Goal: Information Seeking & Learning: Learn about a topic

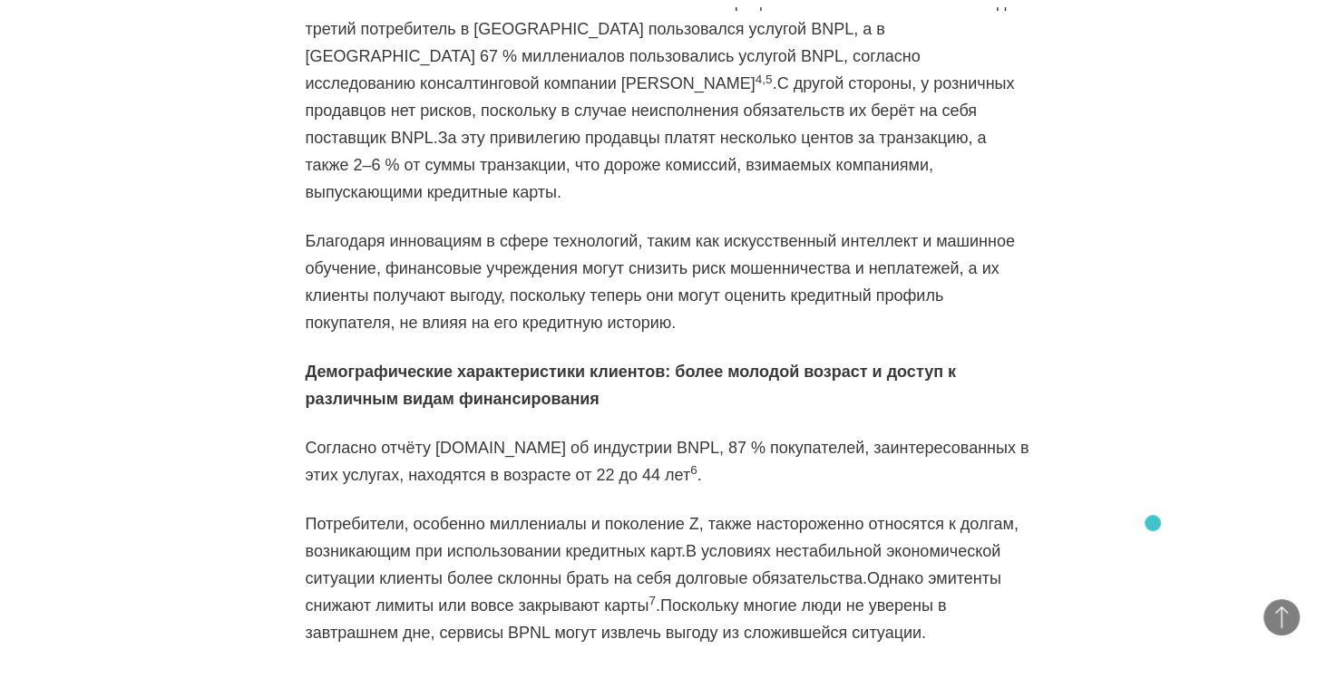
scroll to position [2238, 0]
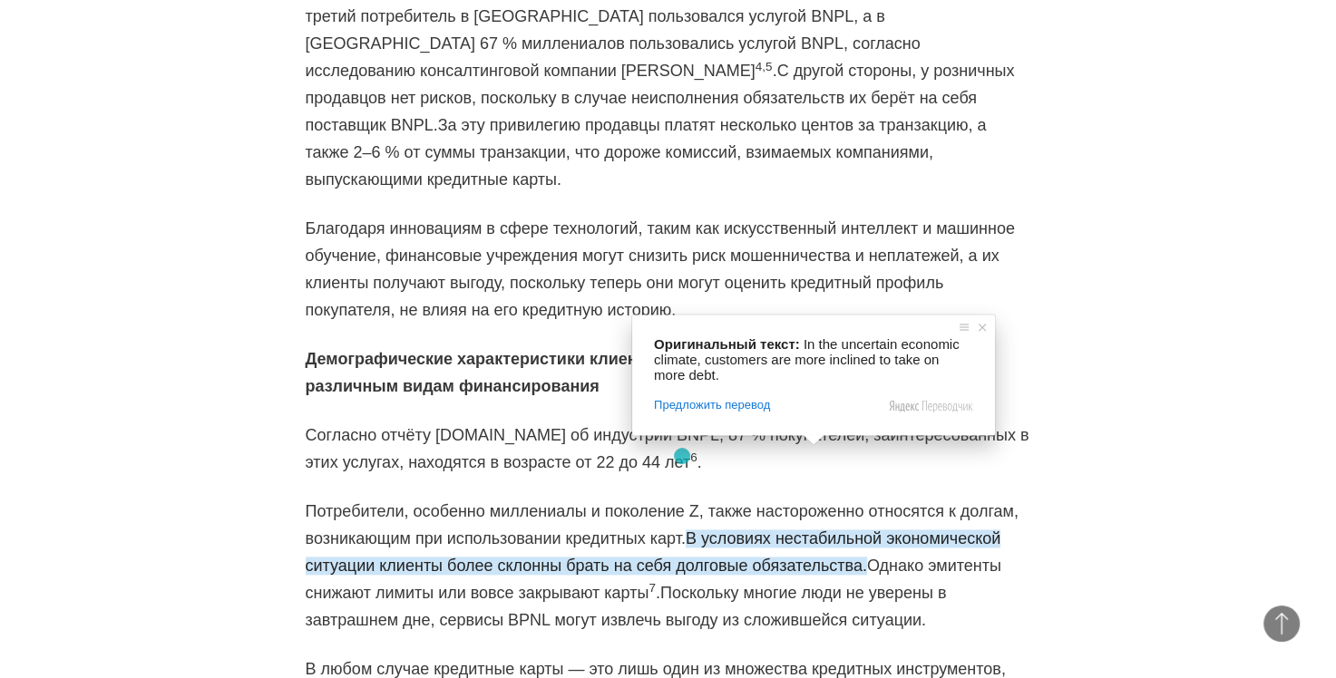
click at [681, 530] on ya-tr-span "В условиях нестабильной экономической ситуации клиенты более склонны брать на с…" at bounding box center [654, 552] width 696 height 45
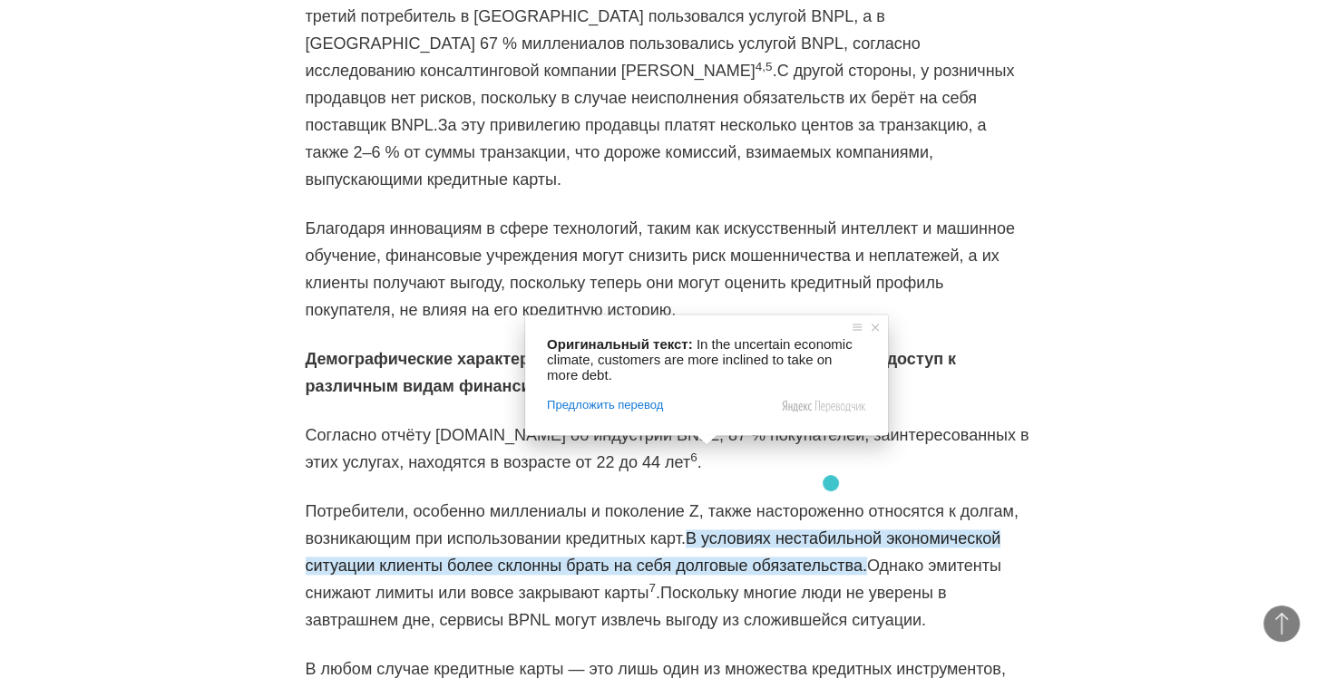
drag, startPoint x: 675, startPoint y: 456, endPoint x: 831, endPoint y: 482, distance: 158.0
click at [831, 530] on ya-tr-span "В условиях нестабильной экономической ситуации клиенты более склонны брать на с…" at bounding box center [654, 552] width 696 height 45
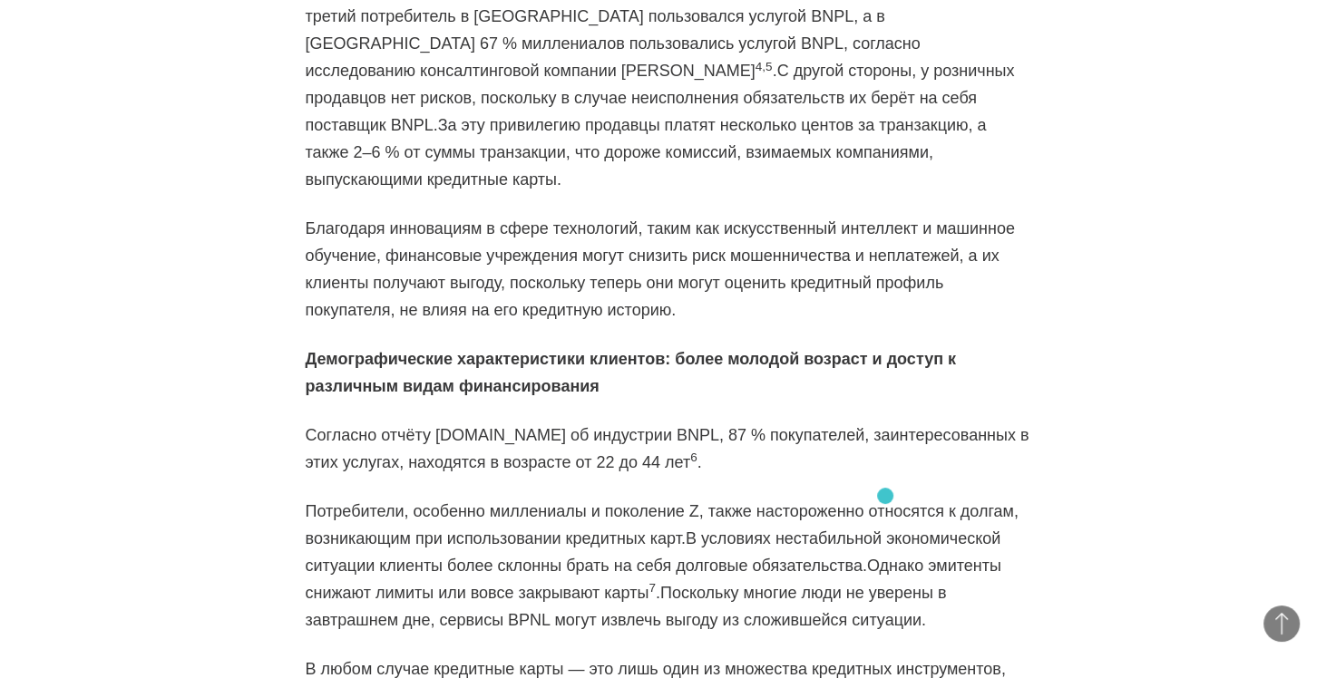
copy ya-tr-span "В условиях нестабильной экономической ситуации клиенты более склонны брать на с…"
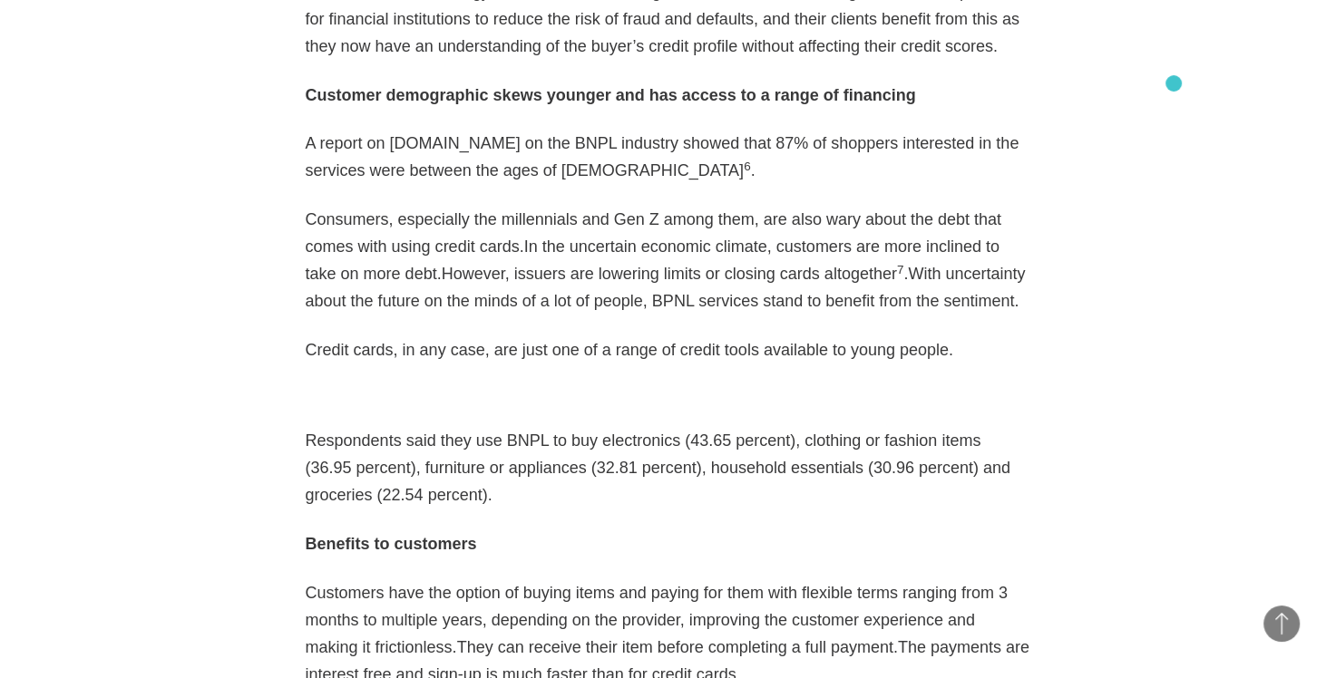
scroll to position [2083, 0]
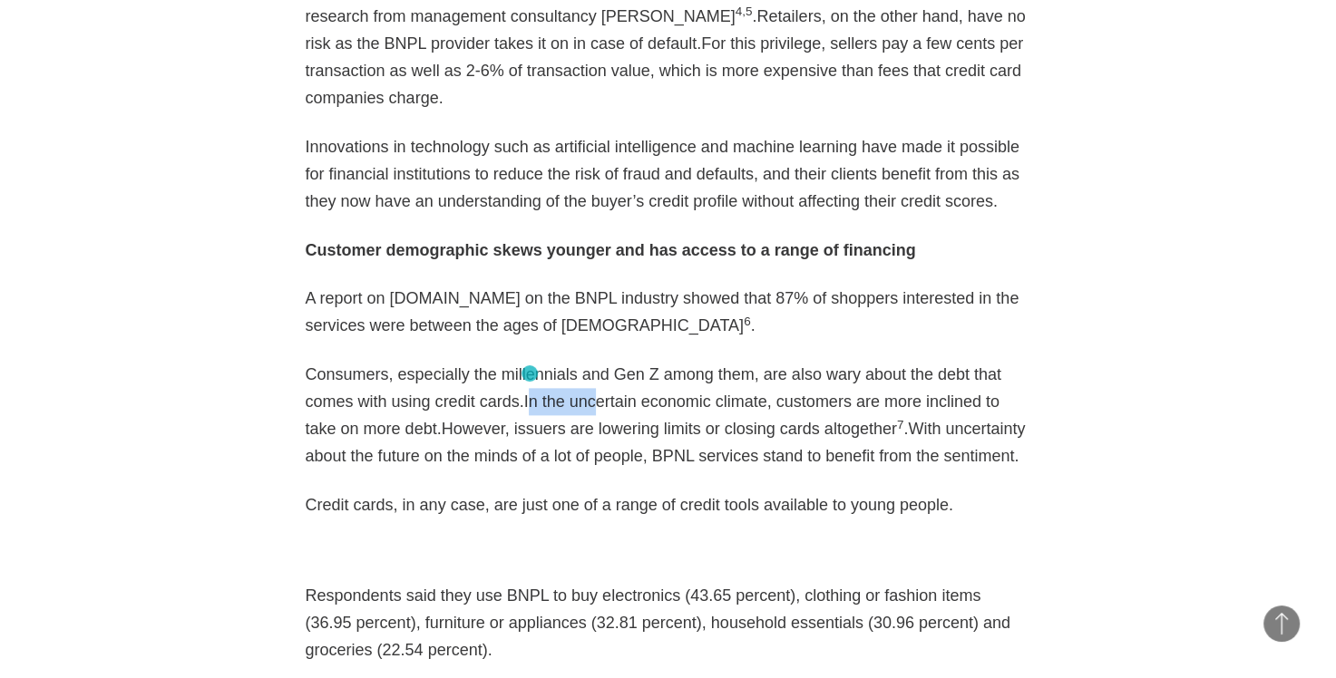
drag, startPoint x: 467, startPoint y: 374, endPoint x: 533, endPoint y: 374, distance: 66.2
click at [533, 393] on ya-tr-span "In the uncertain economic climate, customers are more inclined to take on more …" at bounding box center [653, 415] width 694 height 45
click at [472, 393] on ya-tr-span "In the uncertain economic climate, customers are more inclined to take on more …" at bounding box center [653, 415] width 694 height 45
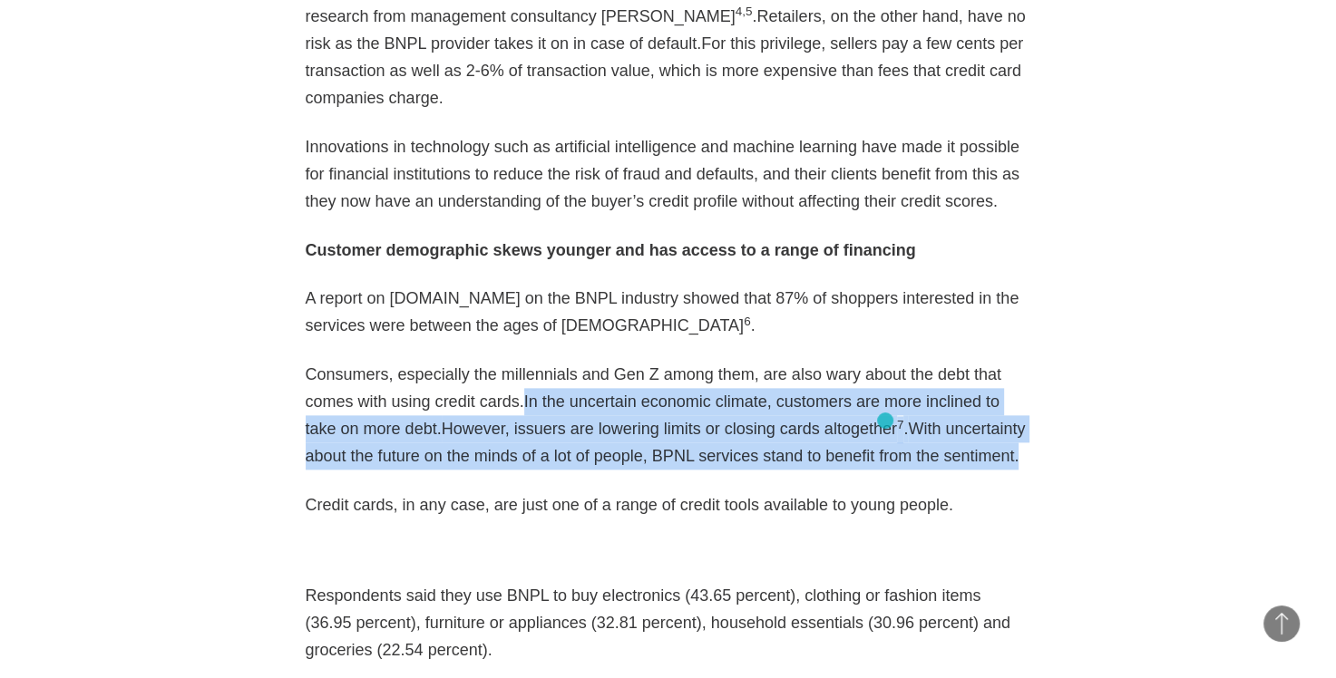
drag, startPoint x: 464, startPoint y: 372, endPoint x: 885, endPoint y: 421, distance: 423.6
click at [885, 421] on p "Consumers, especially the millennials and Gen Z among them, are also wary about…" at bounding box center [668, 415] width 725 height 109
copy p "In the uncertain economic climate, customers are more inclined to take on more …"
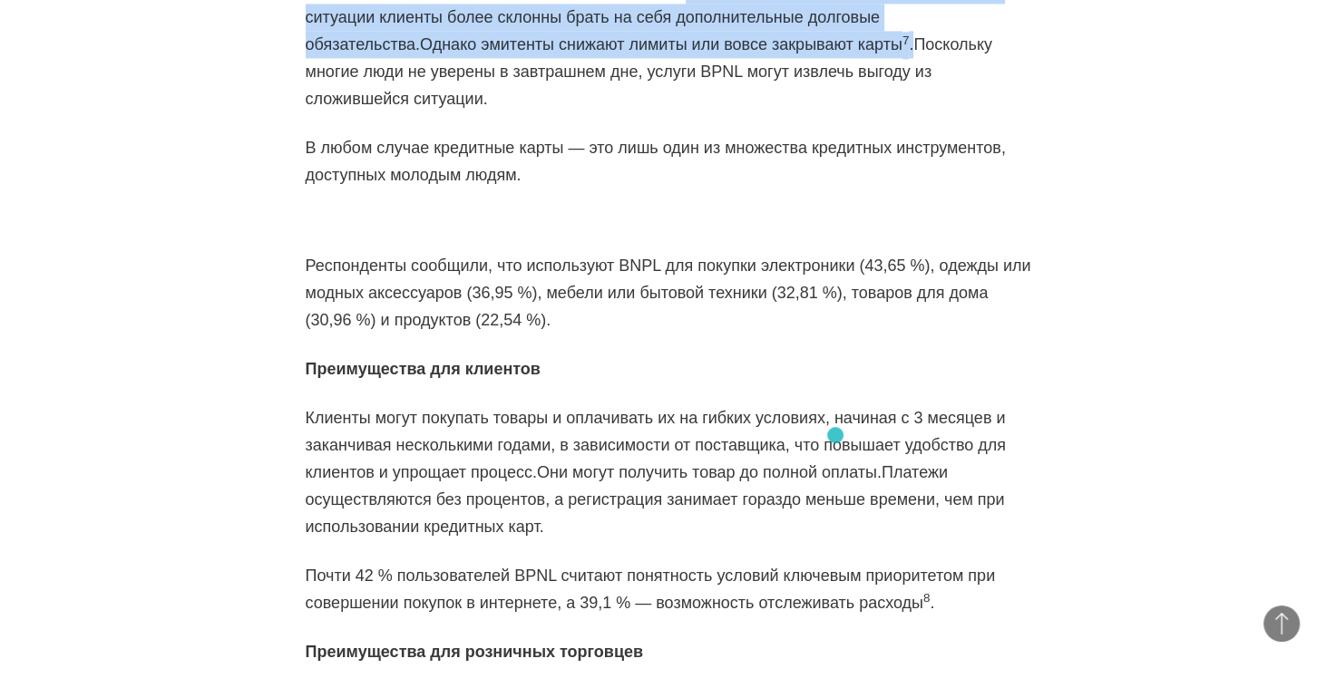
scroll to position [2736, 0]
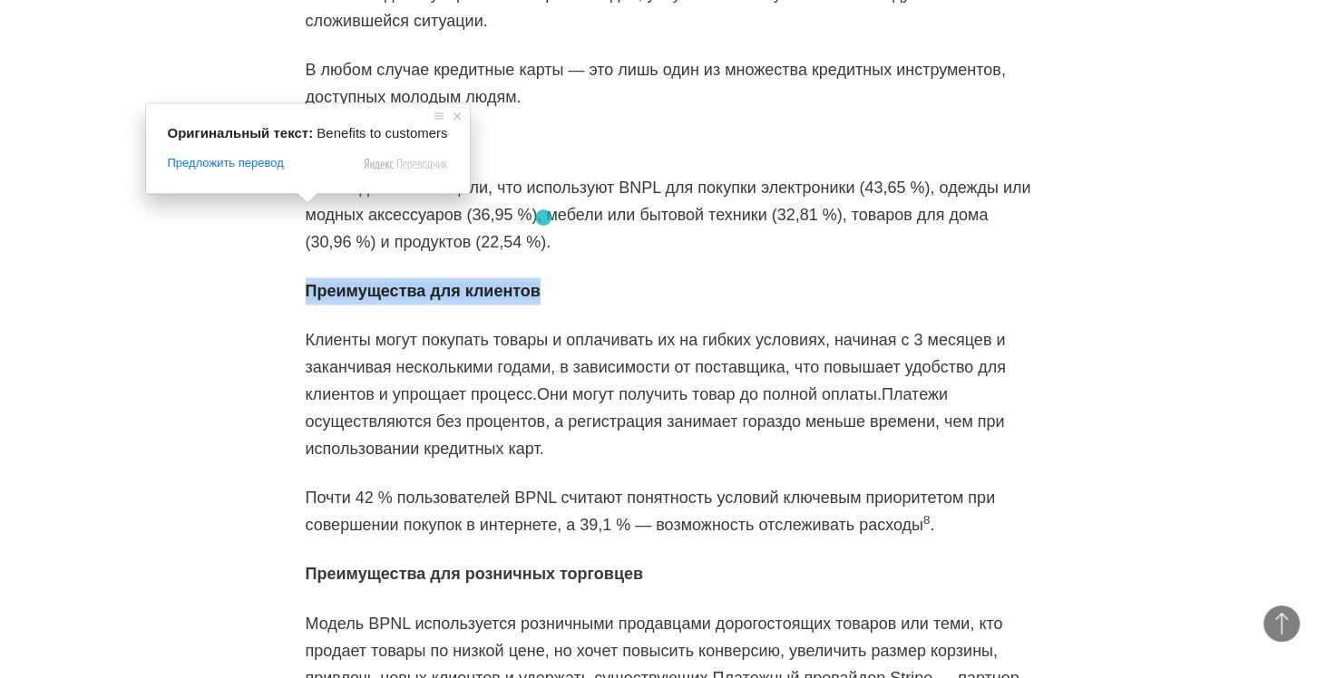
drag, startPoint x: 306, startPoint y: 210, endPoint x: 542, endPoint y: 218, distance: 236.8
click at [542, 277] on p "Преимущества для клиентов" at bounding box center [668, 290] width 725 height 27
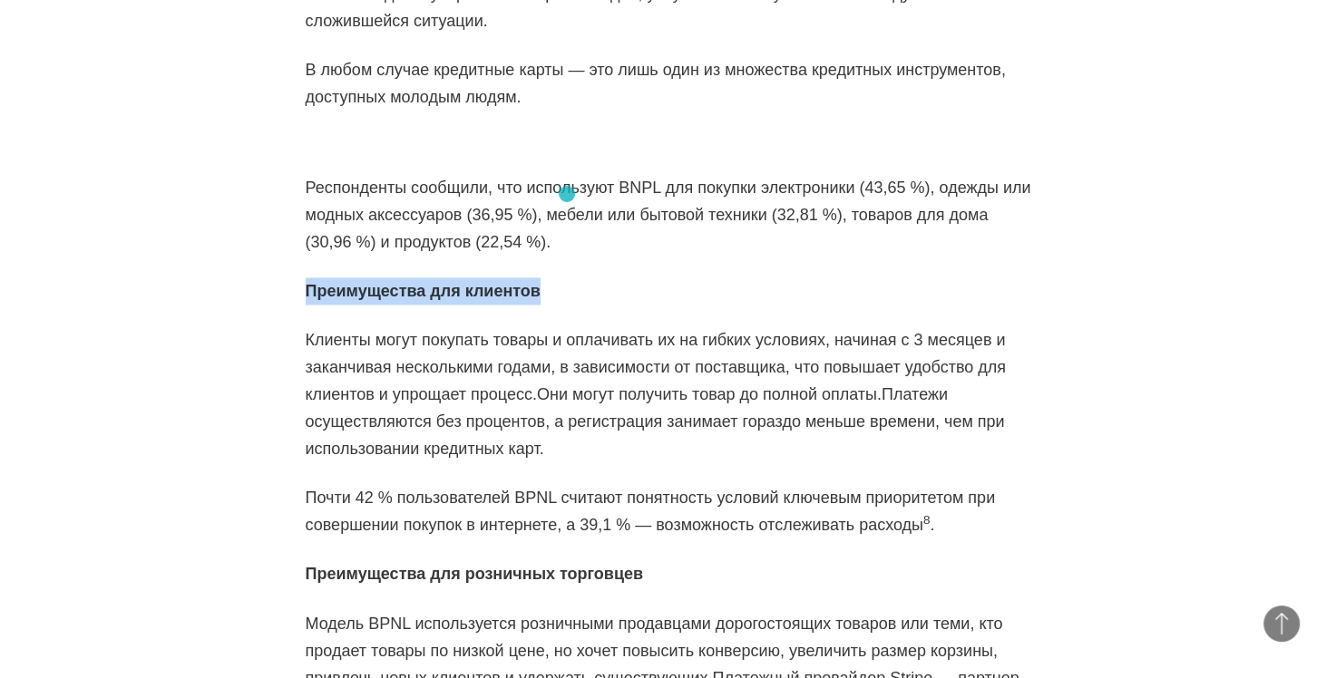
copy ya-tr-span "Преимущества для клиентов"
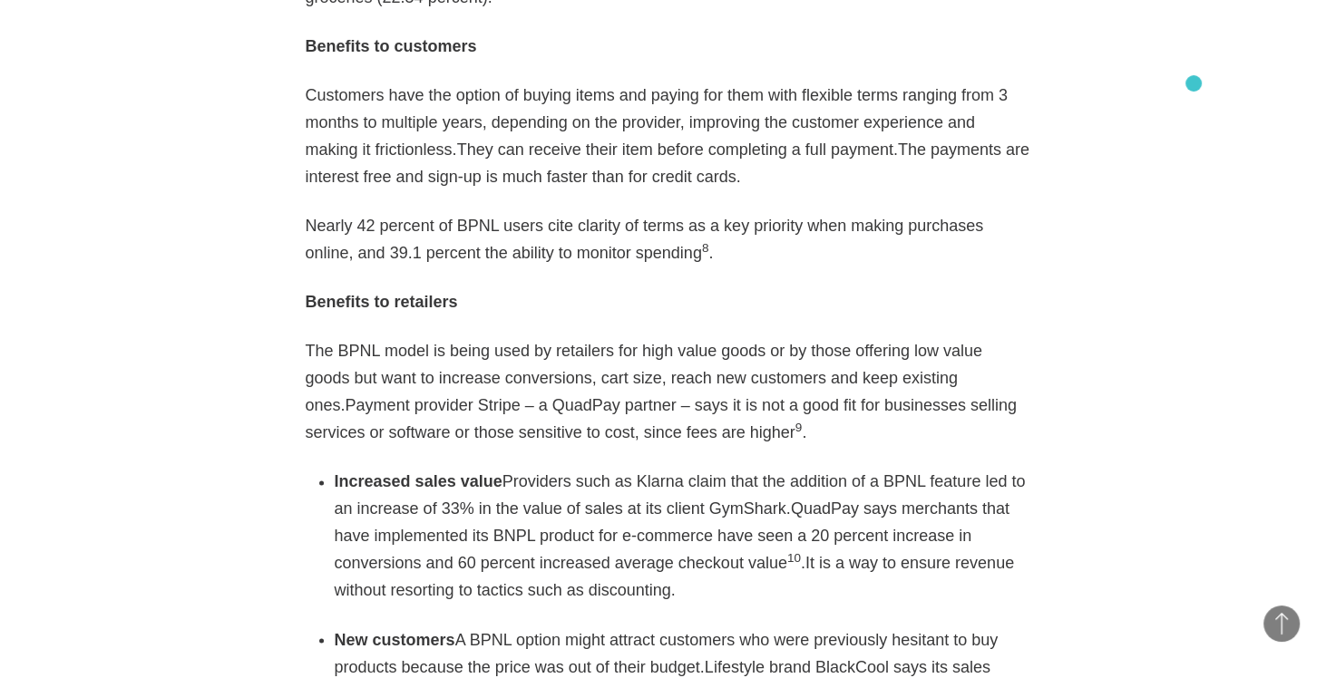
scroll to position [2573, 0]
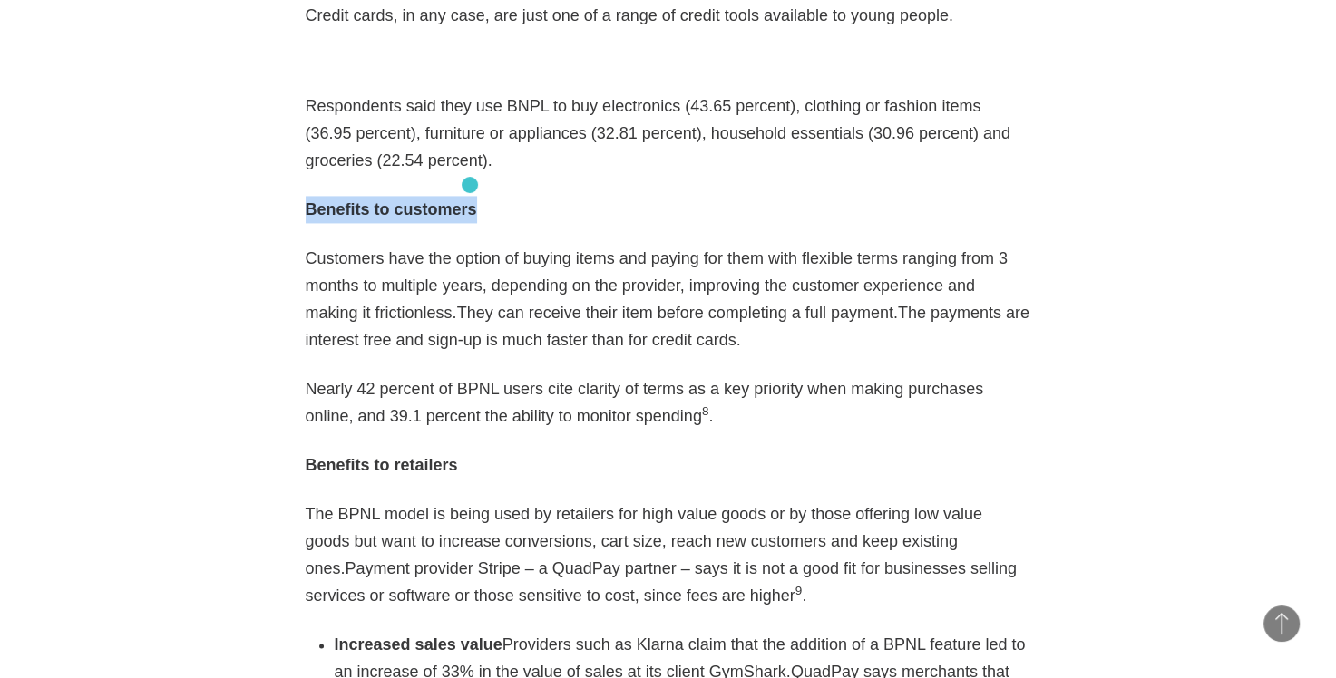
drag, startPoint x: 304, startPoint y: 188, endPoint x: 468, endPoint y: 183, distance: 164.2
copy ya-tr-span "Benefits to customers"
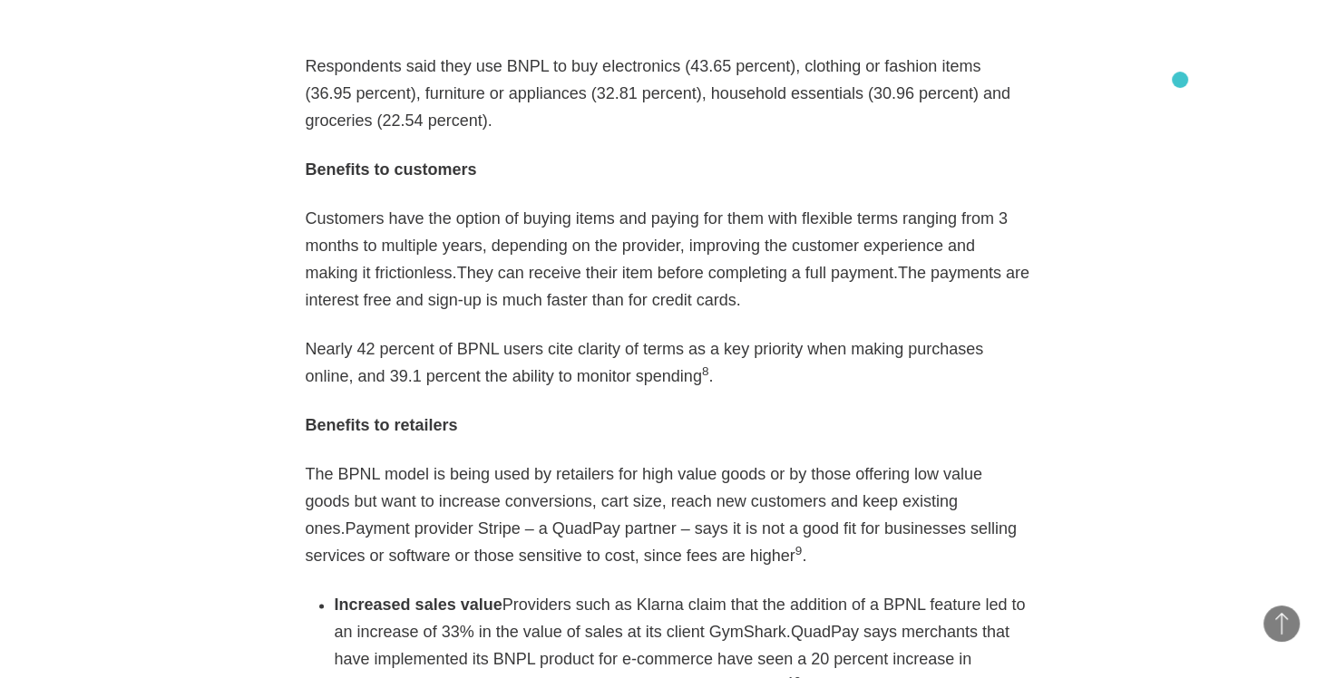
scroll to position [2477, 0]
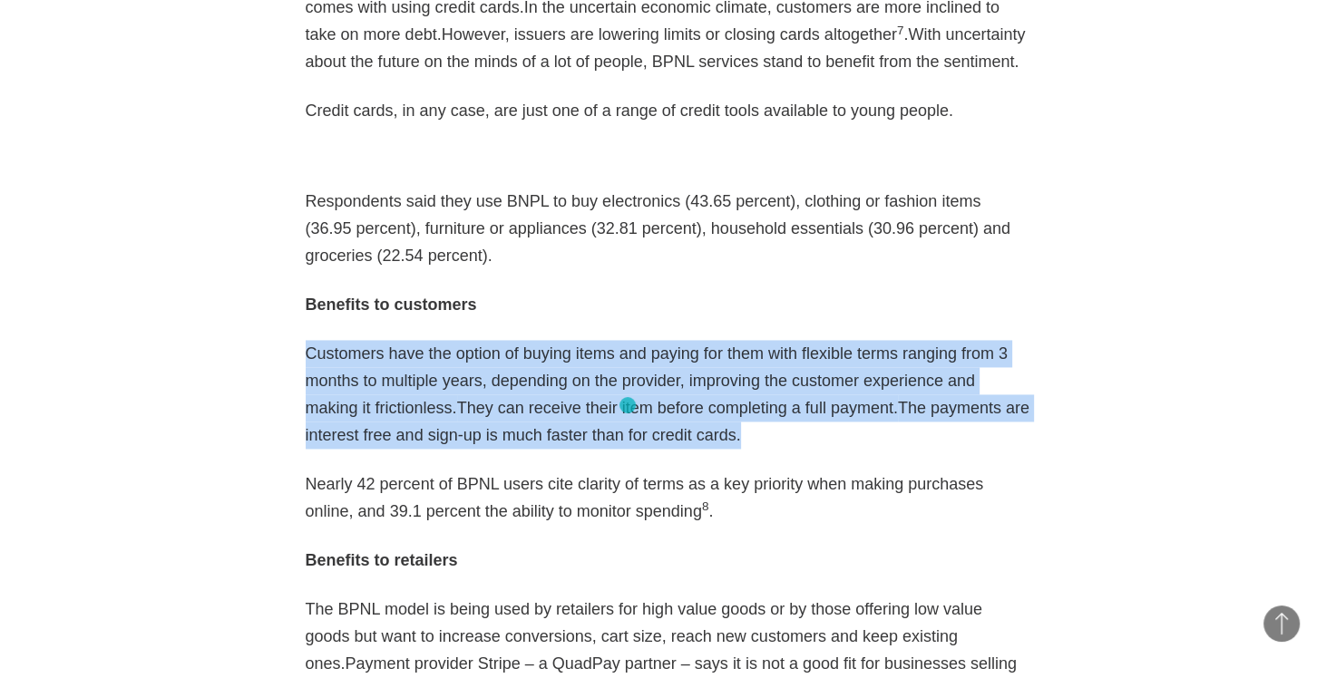
drag, startPoint x: 305, startPoint y: 325, endPoint x: 628, endPoint y: 406, distance: 333.9
click at [628, 406] on p "Customers have the option of buying items and paying for them with flexible ter…" at bounding box center [668, 394] width 725 height 109
copy p "Customers have the option of buying items and paying for them with flexible ter…"
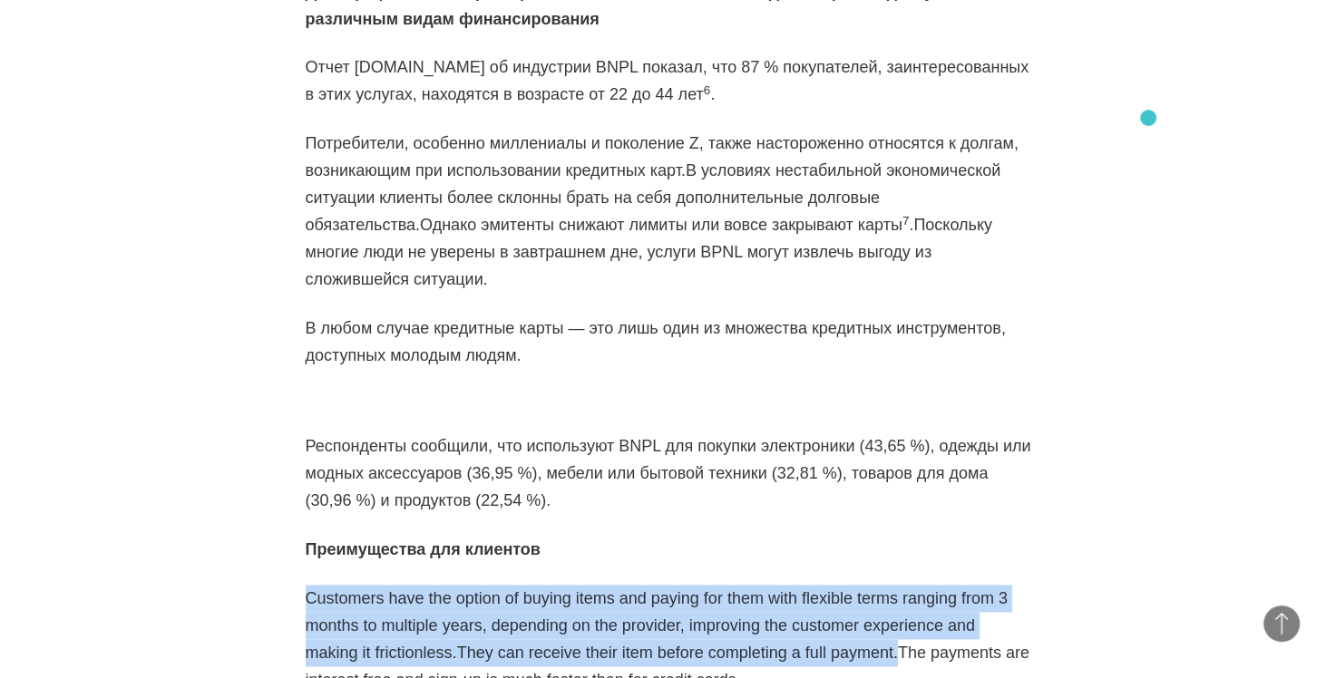
scroll to position [2613, 0]
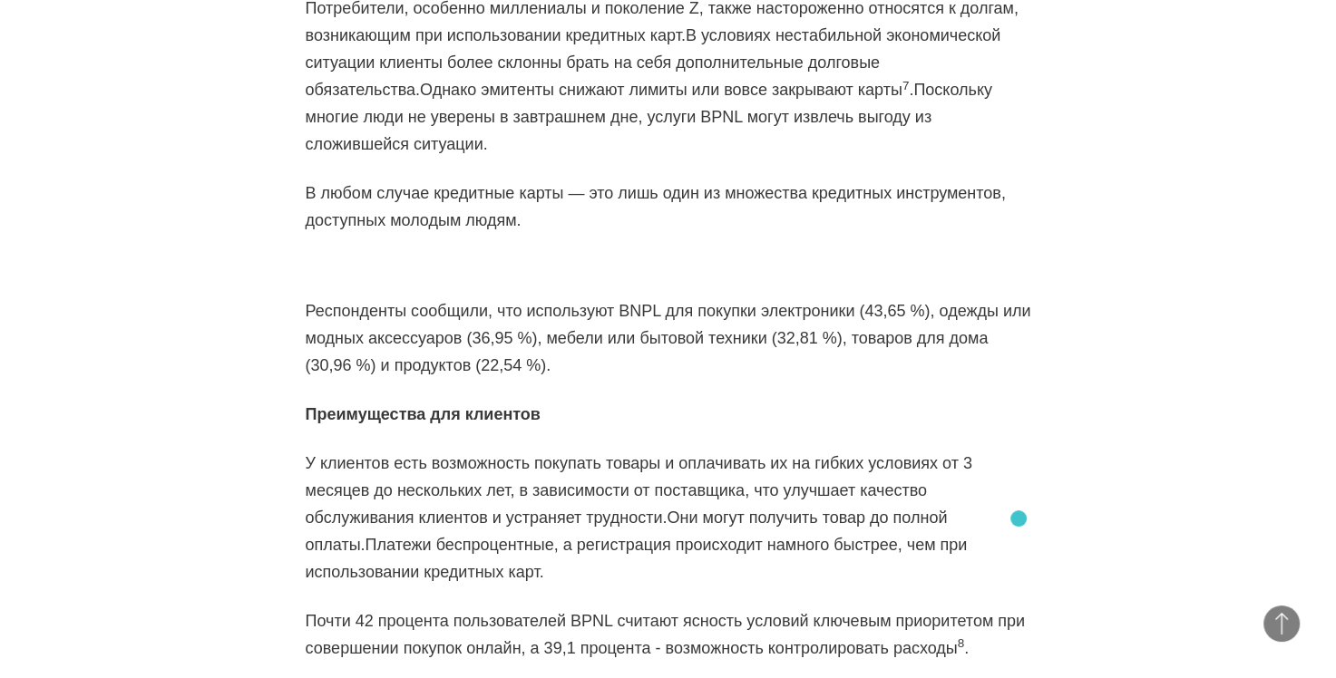
click at [1018, 608] on p "Почти 42 процента пользователей BPNL считают ясность условий ключевым приоритет…" at bounding box center [668, 635] width 725 height 54
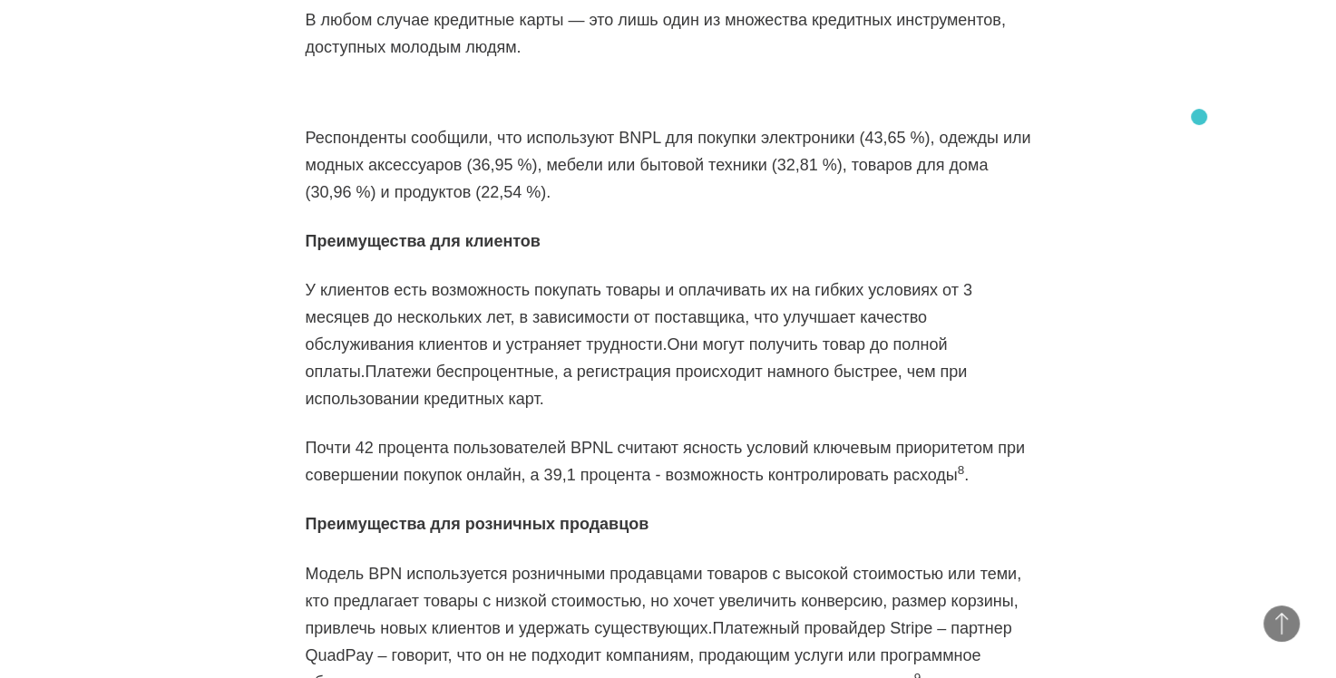
scroll to position [2596, 0]
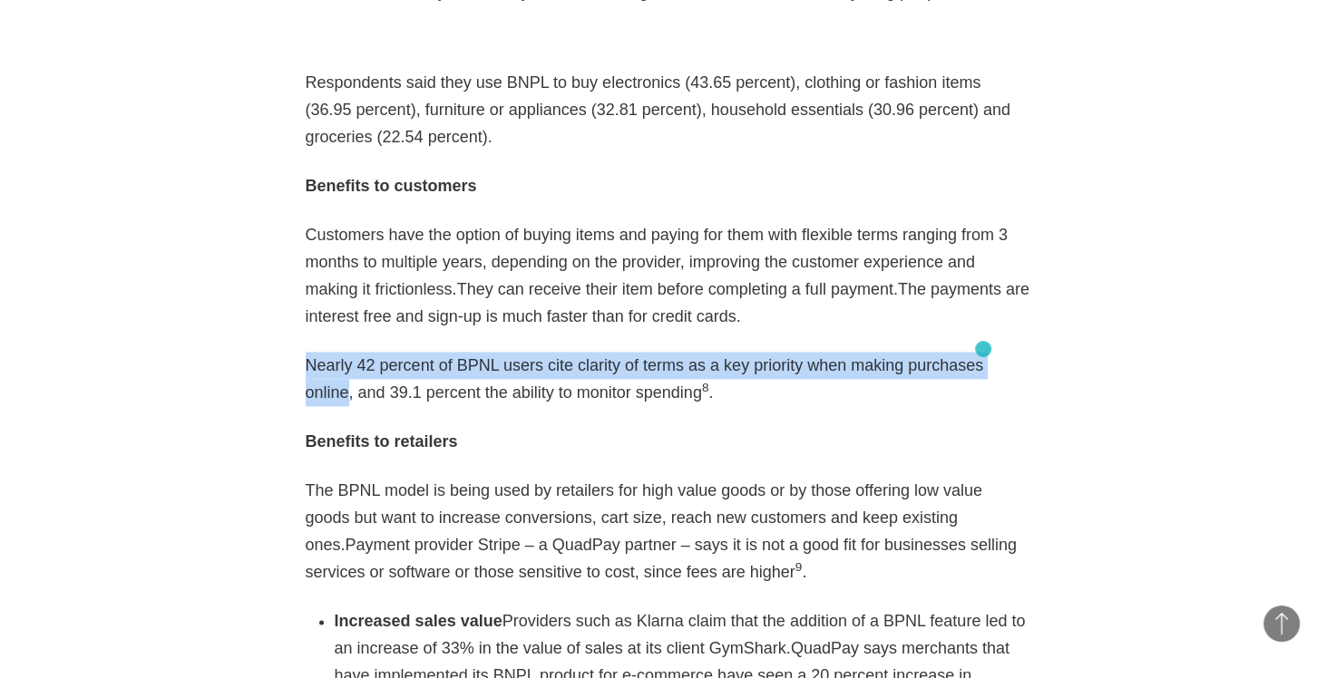
drag, startPoint x: 305, startPoint y: 337, endPoint x: 983, endPoint y: 349, distance: 678.4
click at [983, 352] on p "Nearly 42 percent of BPNL users cite clarity of terms as a key priority when ma…" at bounding box center [668, 379] width 725 height 54
copy ya-tr-span "Nearly 42 percent of BPNL users cite clarity of terms as a key priority when ma…"
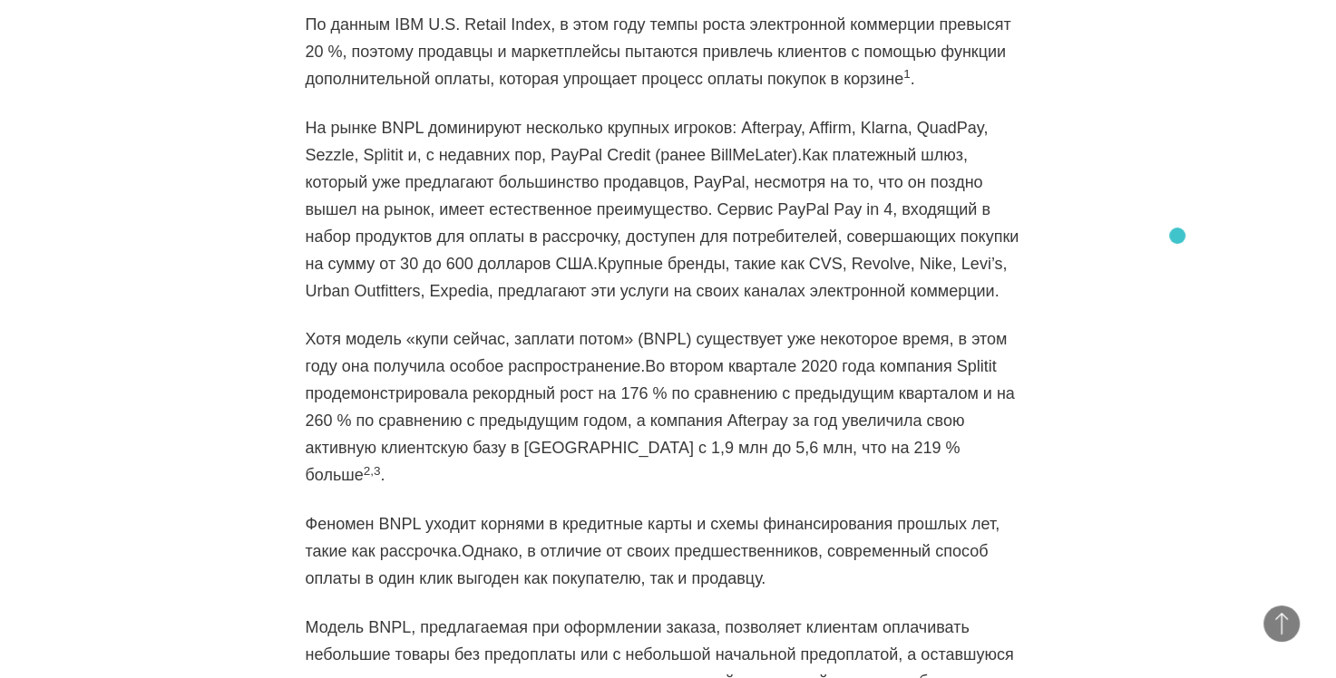
scroll to position [1519, 0]
